Goal: Check status: Check status

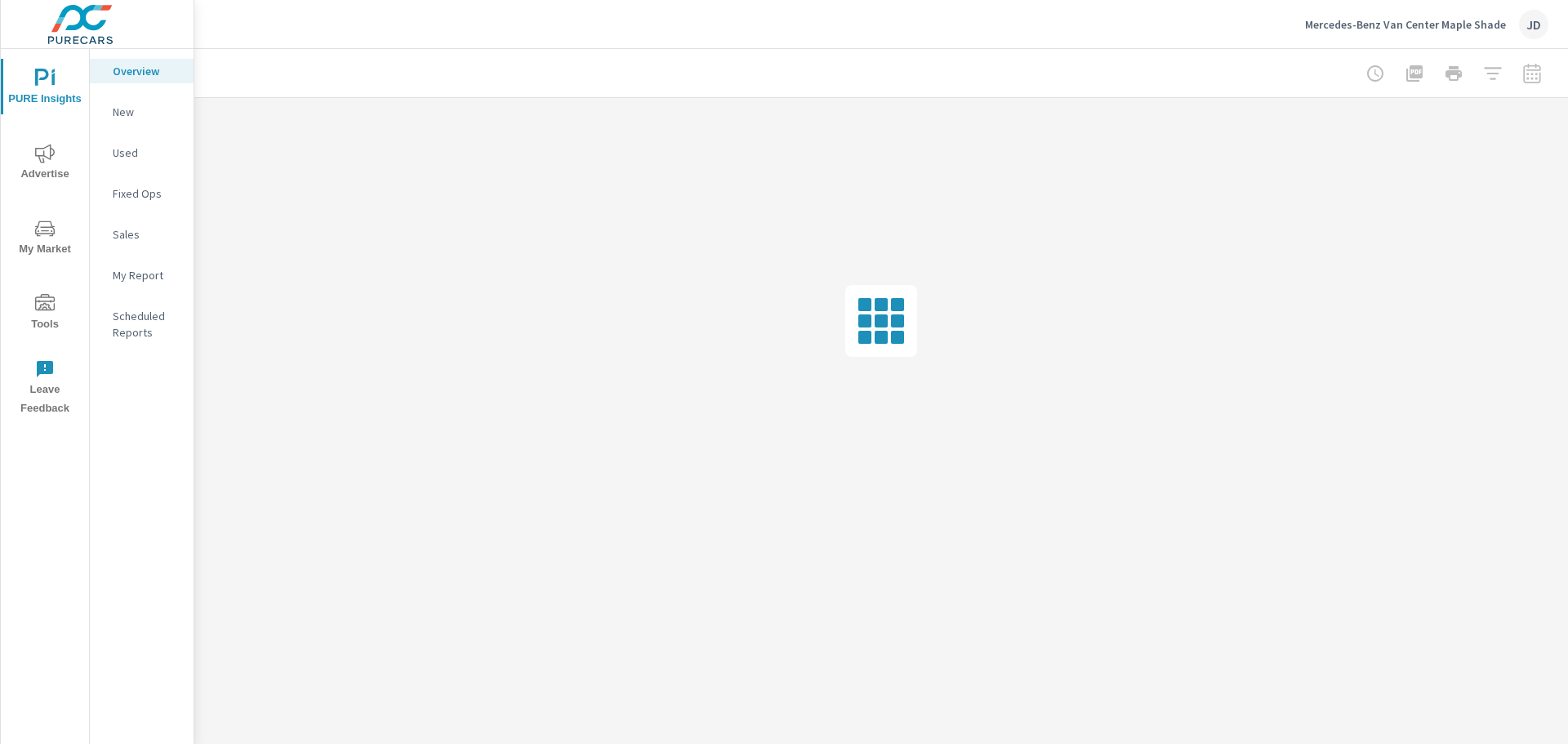
click at [40, 160] on icon "nav menu" at bounding box center [44, 153] width 19 height 18
click at [120, 151] on p "PMAX" at bounding box center [147, 153] width 68 height 17
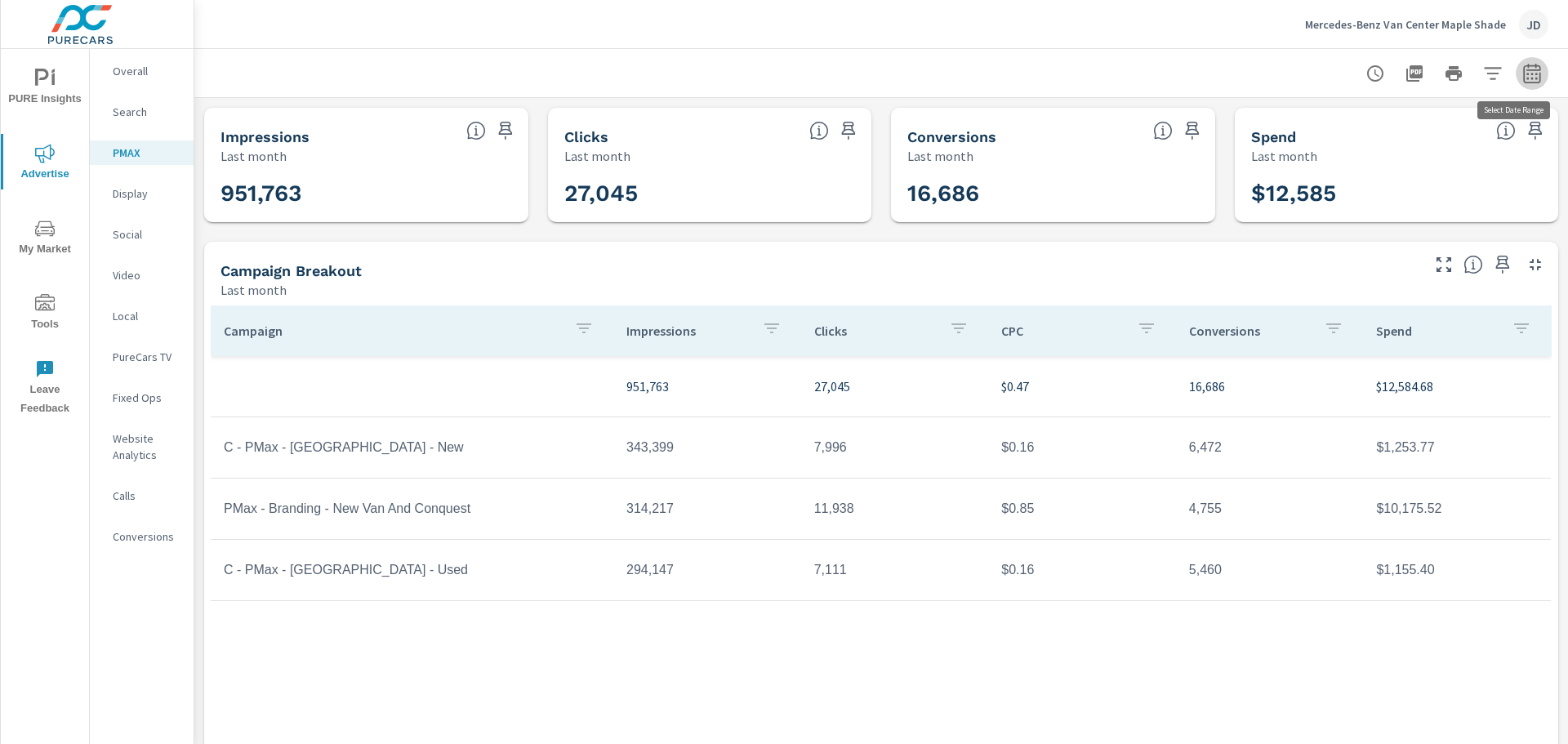
click at [1530, 69] on button "button" at bounding box center [1532, 73] width 33 height 33
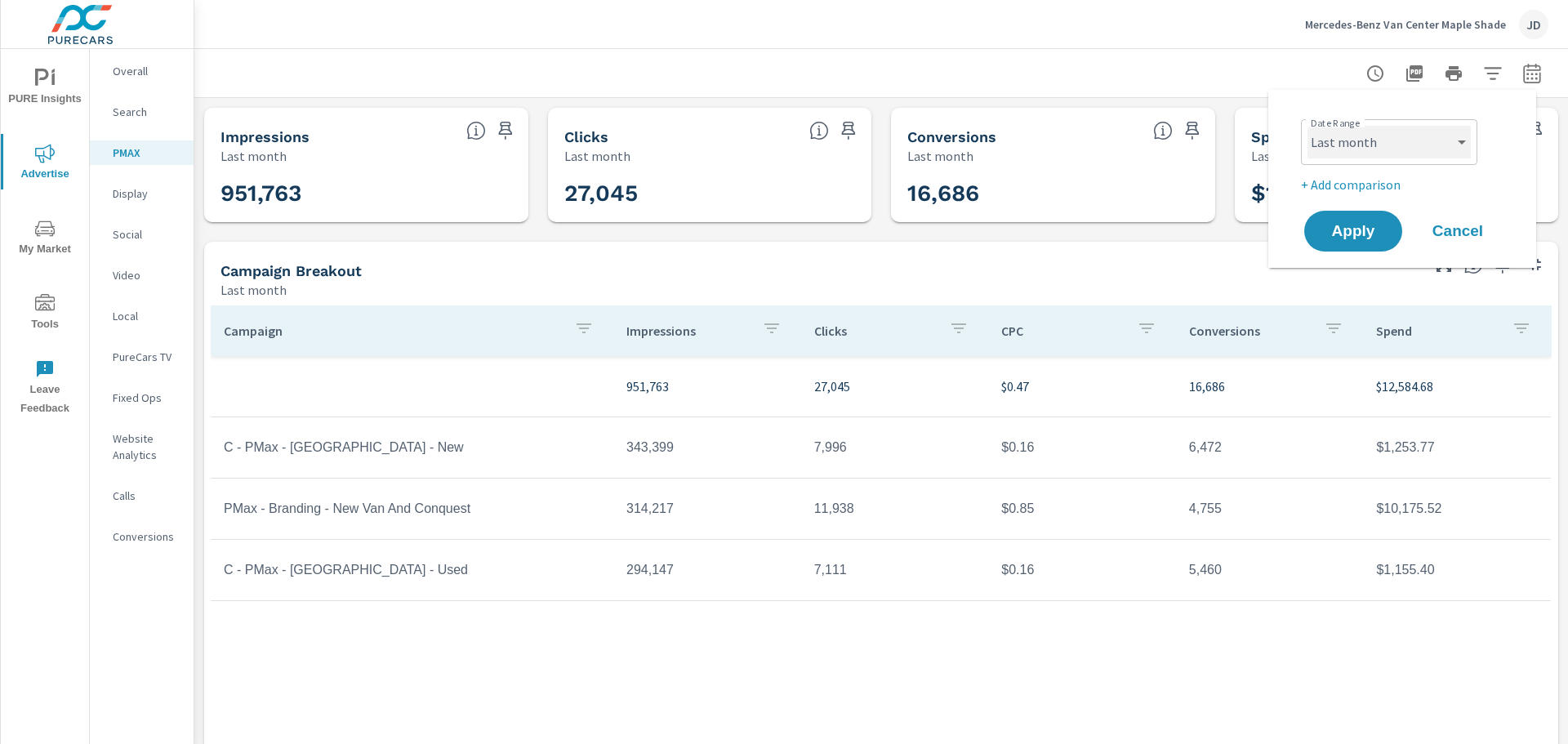
click at [1461, 133] on select "Custom [DATE] Last week Last 7 days Last 14 days Last 30 days Last 45 days Last…" at bounding box center [1389, 141] width 163 height 33
click at [1308, 126] on select "Custom [DATE] Last week Last 7 days Last 14 days Last 30 days Last 45 days Last…" at bounding box center [1389, 141] width 163 height 33
select select "custom"
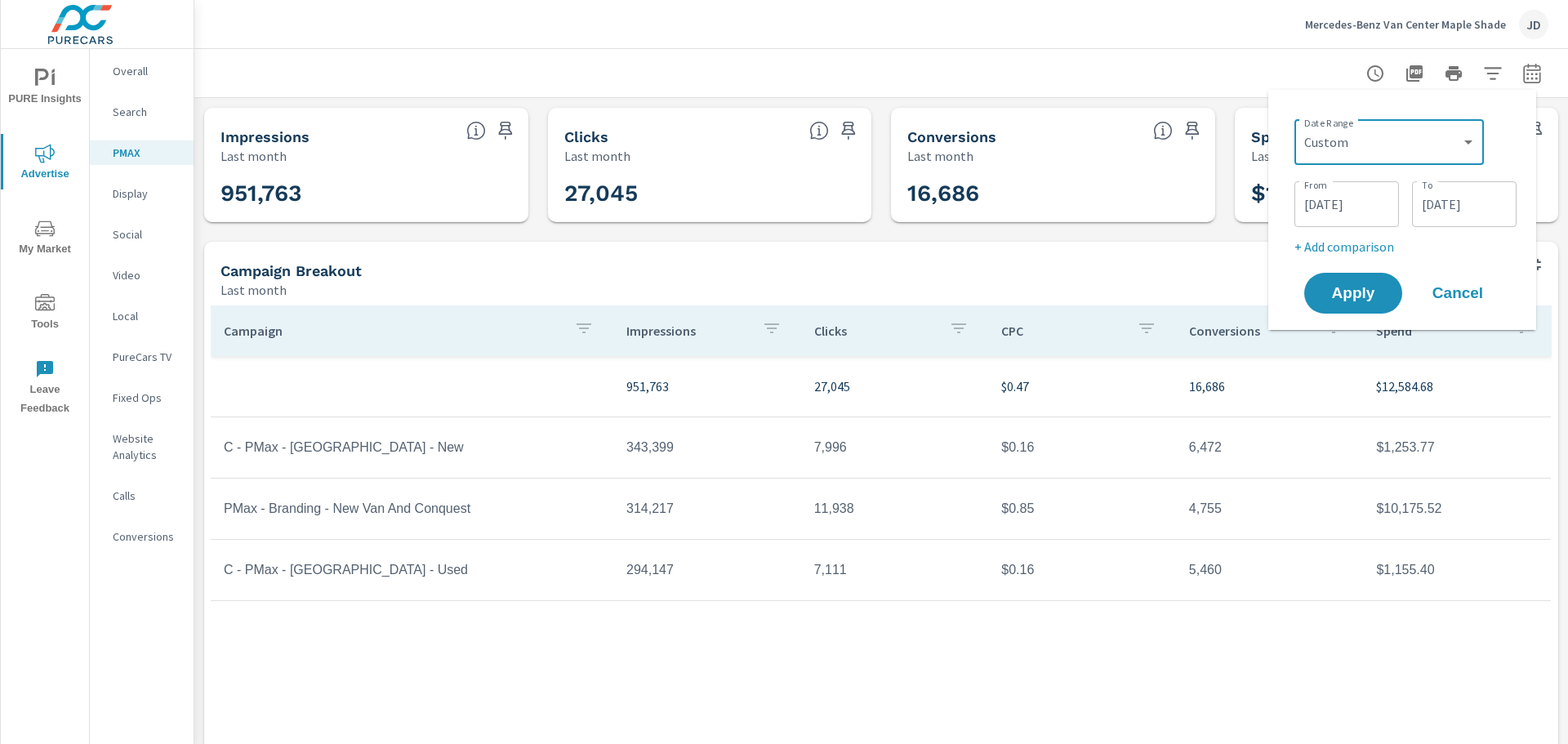
click at [1324, 207] on input "[DATE]" at bounding box center [1346, 203] width 91 height 33
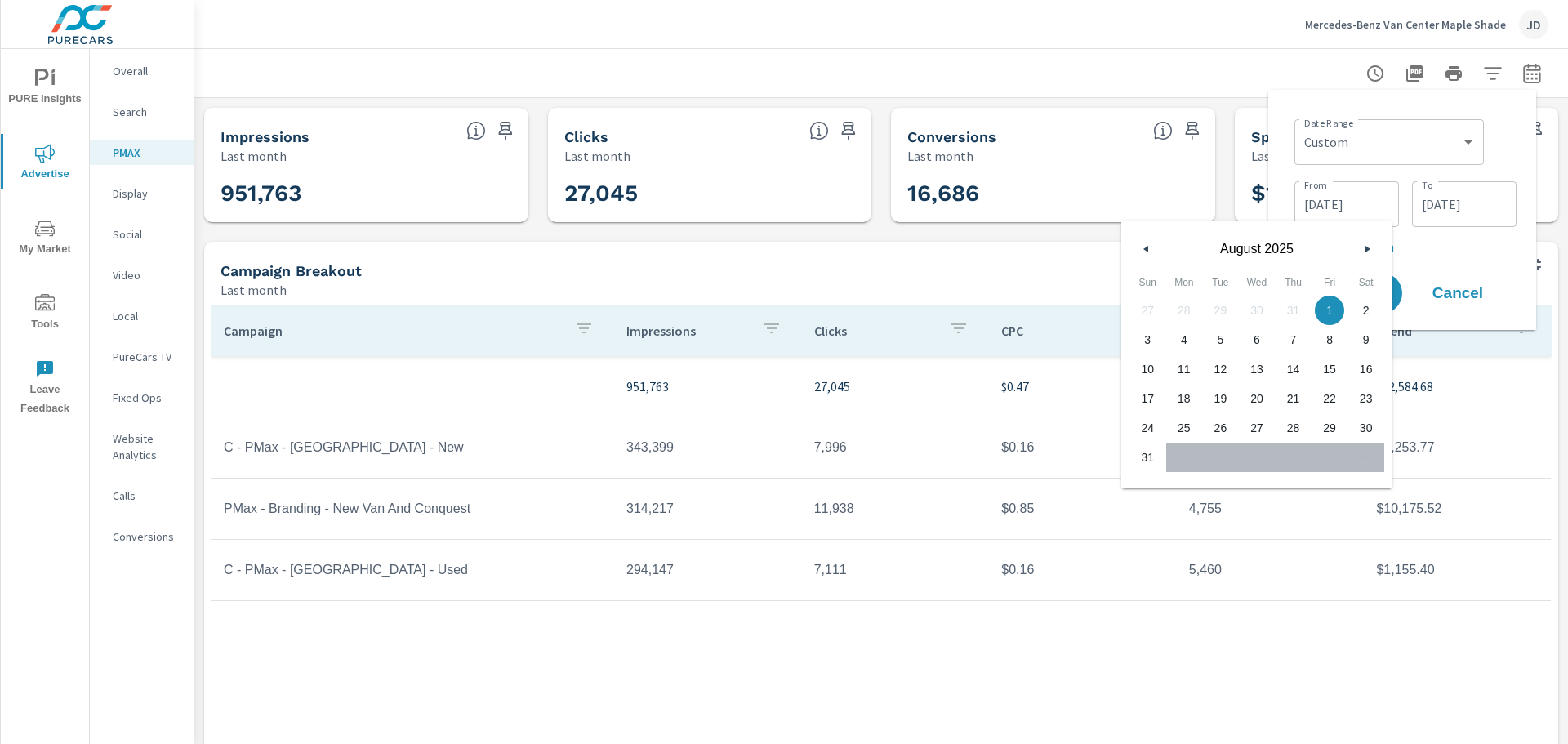
click at [1324, 207] on input "[DATE]" at bounding box center [1346, 203] width 91 height 33
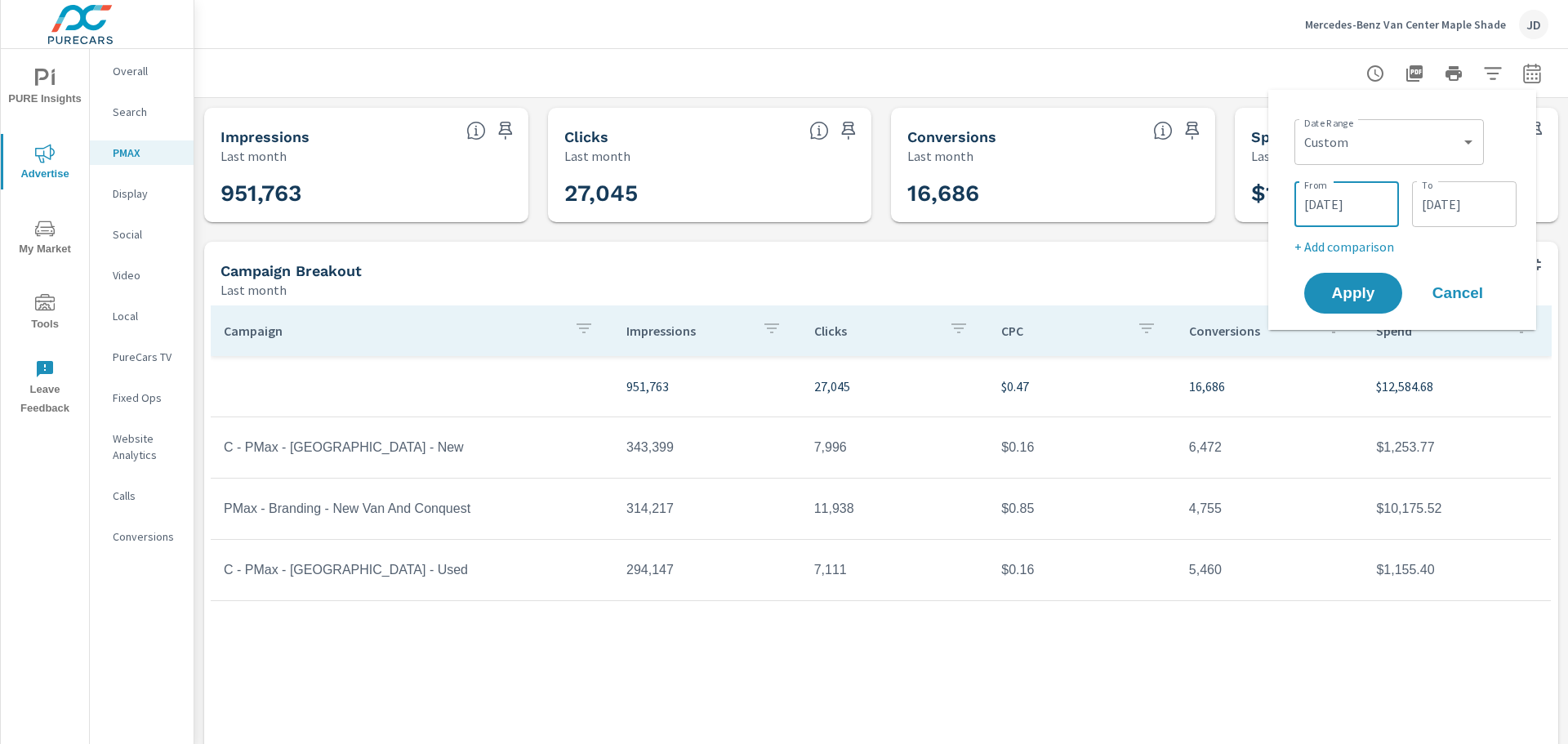
click at [1324, 207] on input "[DATE]" at bounding box center [1346, 203] width 91 height 33
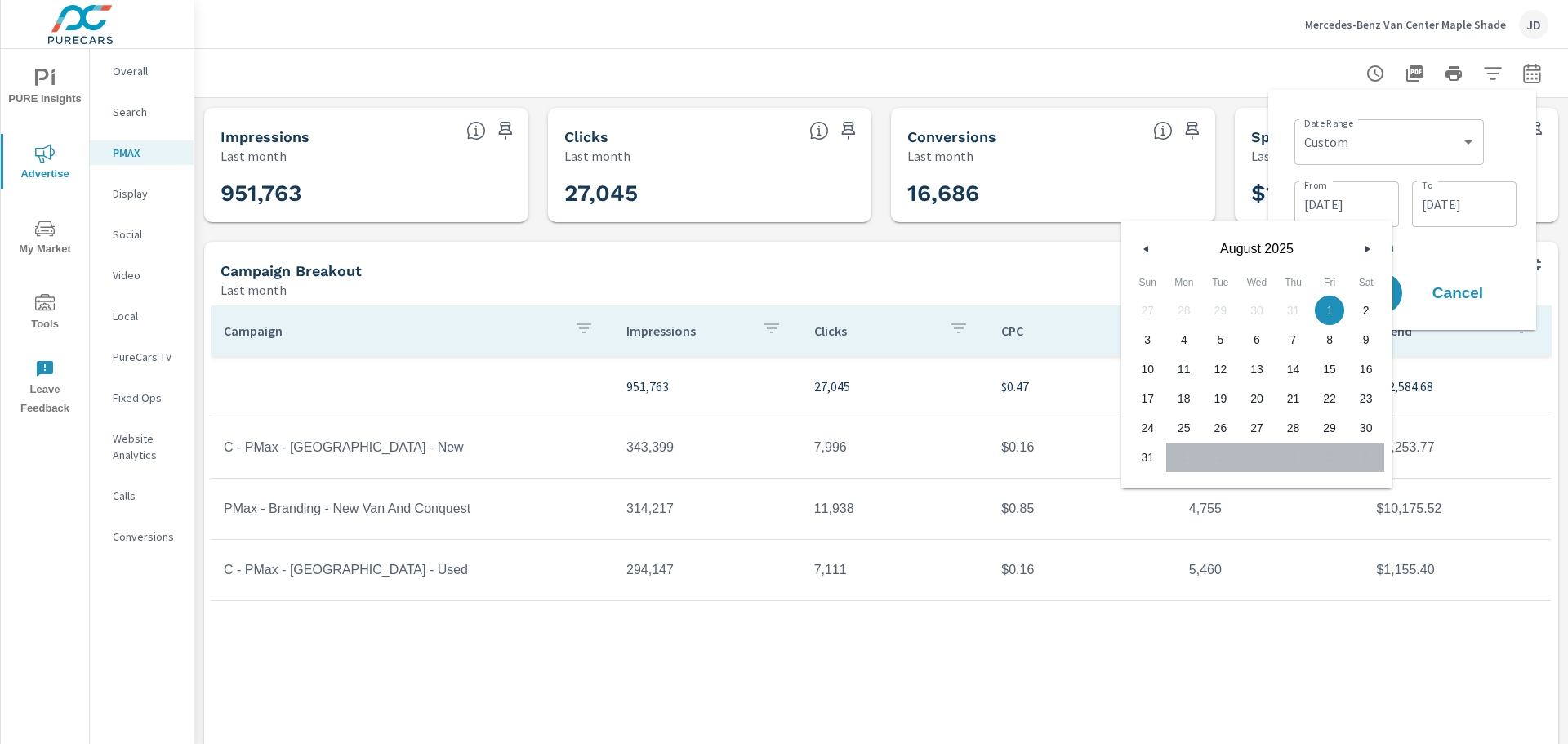
click at [1144, 246] on icon "button" at bounding box center [1144, 249] width 8 height 7
click at [1220, 310] on span "1" at bounding box center [1221, 310] width 37 height 21
click at [1295, 414] on span "31" at bounding box center [1294, 428] width 13 height 29
click at [1211, 303] on span "1" at bounding box center [1221, 310] width 37 height 21
type input "[DATE]"
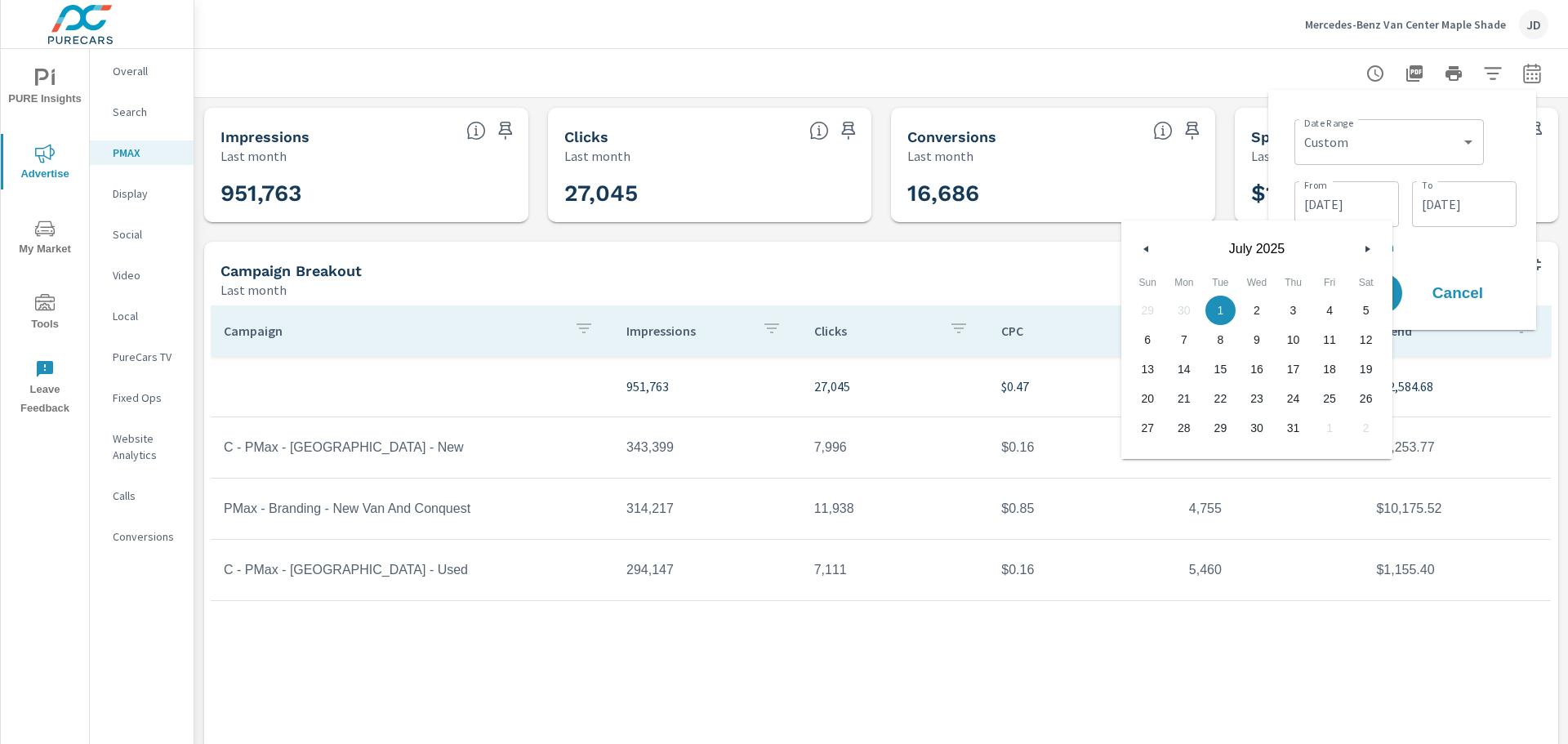
click at [1216, 311] on span "1" at bounding box center [1221, 310] width 37 height 21
click at [1437, 209] on input "[DATE]" at bounding box center [1464, 203] width 91 height 33
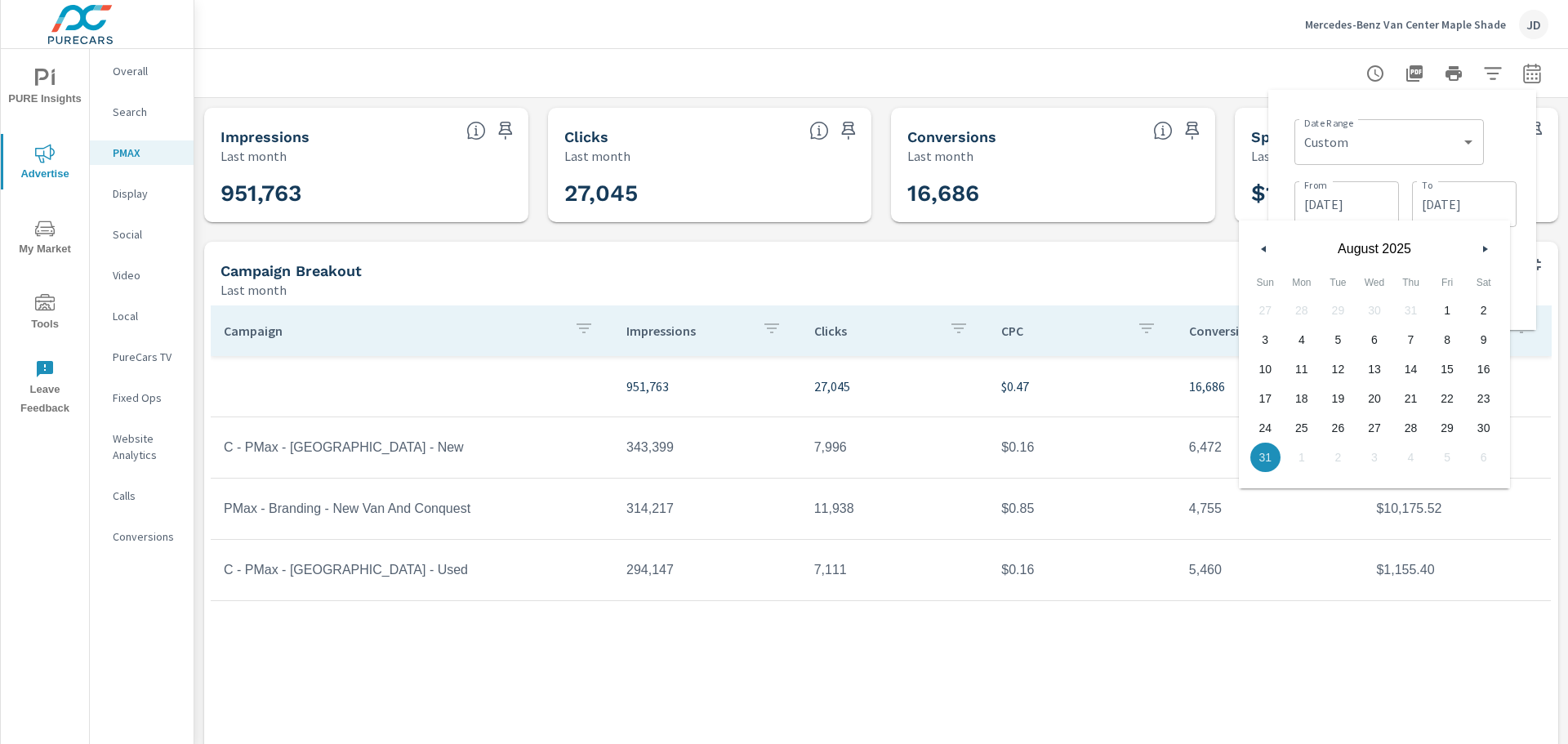
click at [1255, 251] on div "[DATE]" at bounding box center [1375, 244] width 271 height 49
click at [1264, 249] on icon "button" at bounding box center [1262, 249] width 8 height 7
click at [1401, 425] on span "31" at bounding box center [1411, 428] width 37 height 21
type input "[DATE]"
click at [1520, 249] on div "Date Range Custom [DATE] Last week Last 7 days Last 14 days Last 30 days Last 4…" at bounding box center [1402, 210] width 242 height 214
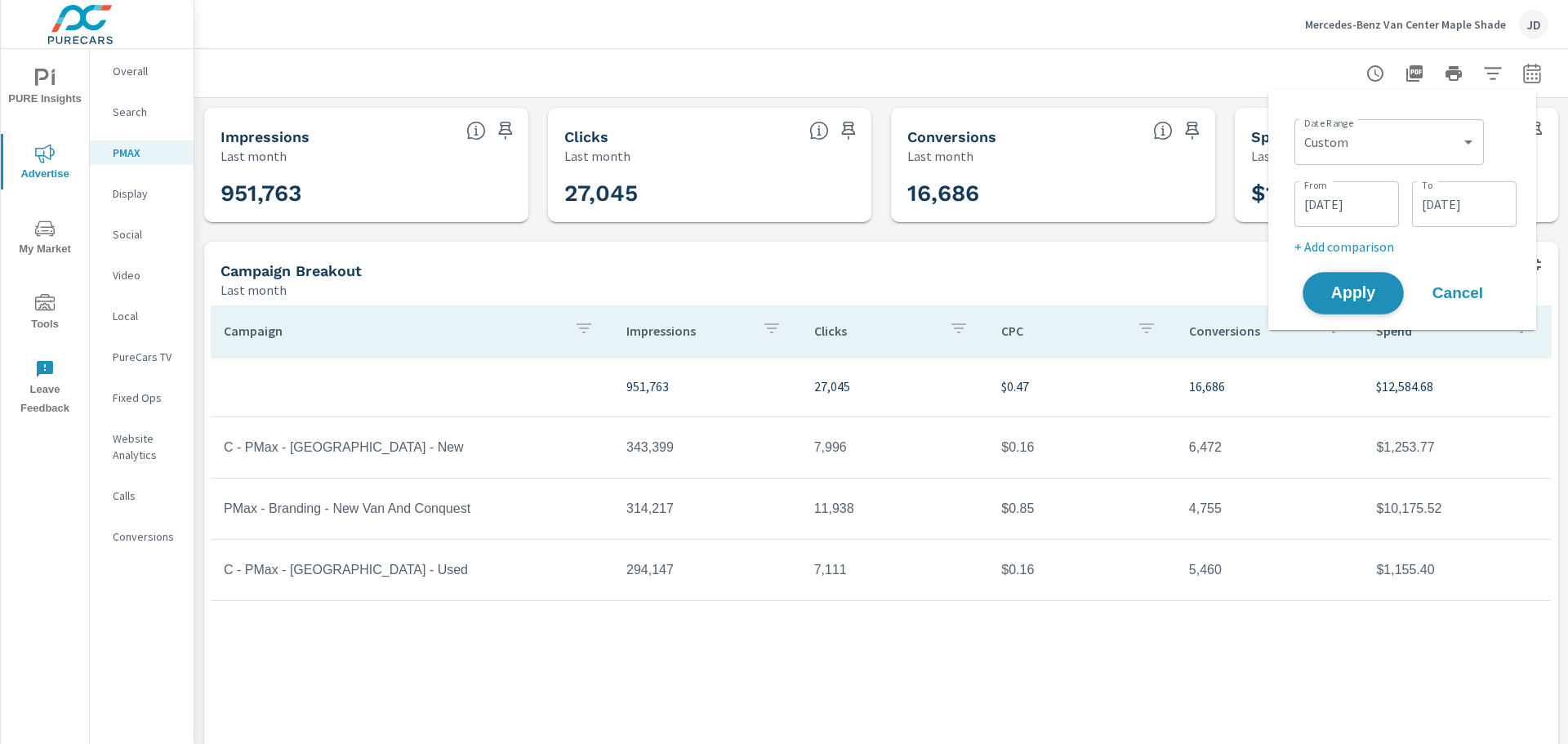
click at [1387, 291] on span "Apply" at bounding box center [1354, 293] width 67 height 16
